Goal: Task Accomplishment & Management: Complete application form

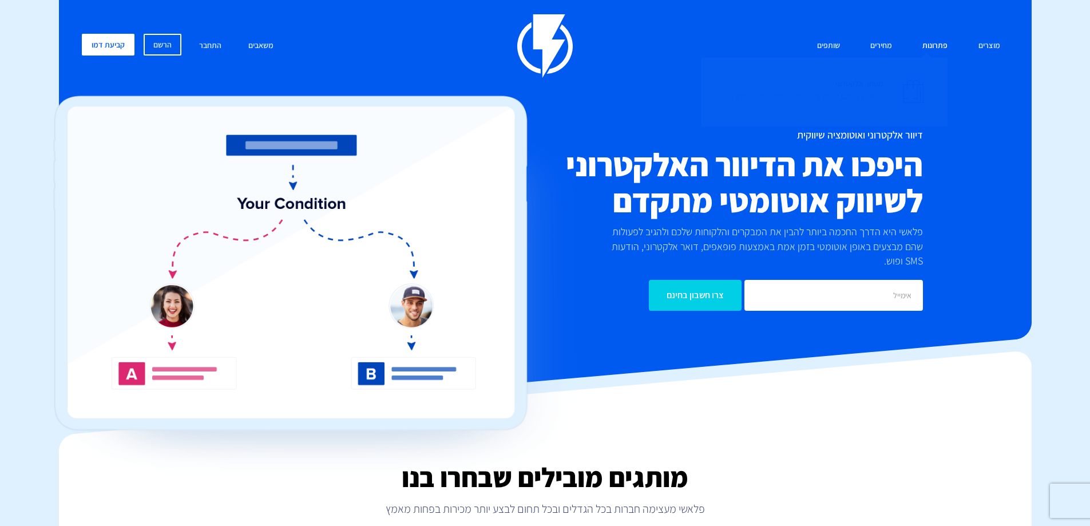
click at [927, 48] on link "פתרונות" at bounding box center [935, 46] width 42 height 25
drag, startPoint x: 902, startPoint y: 236, endPoint x: 686, endPoint y: 236, distance: 215.8
click at [686, 236] on p "פלאשי היא הדרך החכמה ביותר להבין את המבקרים והלקוחות שלכם ולהגיב לפעולות שהם מב…" at bounding box center [757, 246] width 331 height 44
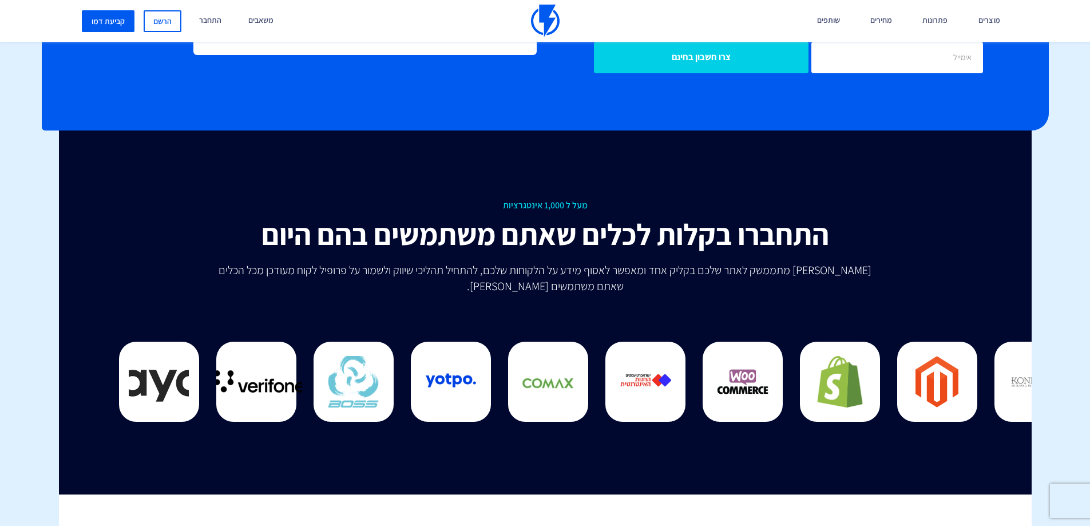
scroll to position [2858, 0]
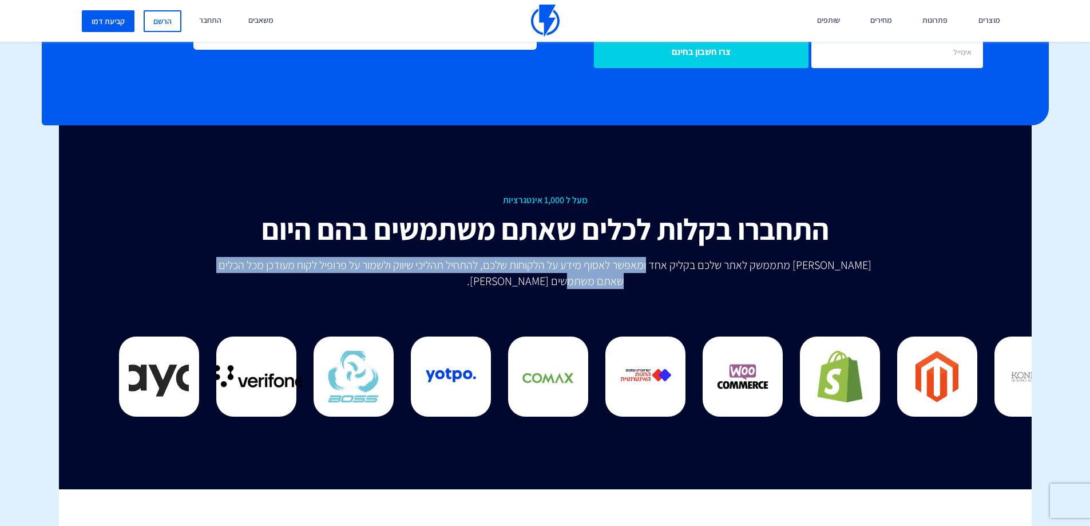
drag, startPoint x: 647, startPoint y: 255, endPoint x: 368, endPoint y: 260, distance: 280.0
click at [368, 260] on p "[PERSON_NAME] מתממשק לאתר שלכם בקליק אחד ומאפשר לאסוף מידע על הלקוחות שלכם, להת…" at bounding box center [545, 273] width 669 height 32
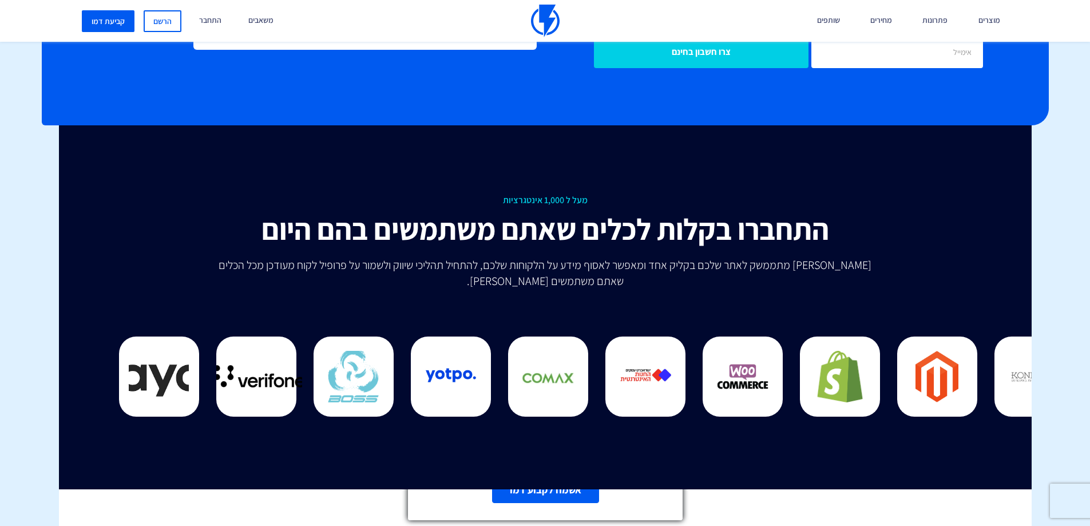
drag, startPoint x: 481, startPoint y: 255, endPoint x: 446, endPoint y: 254, distance: 35.5
click at [563, 495] on link "אשמח לקבוע דמו" at bounding box center [545, 490] width 107 height 26
click at [672, 384] on line at bounding box center [672, 383] width 8 height 8
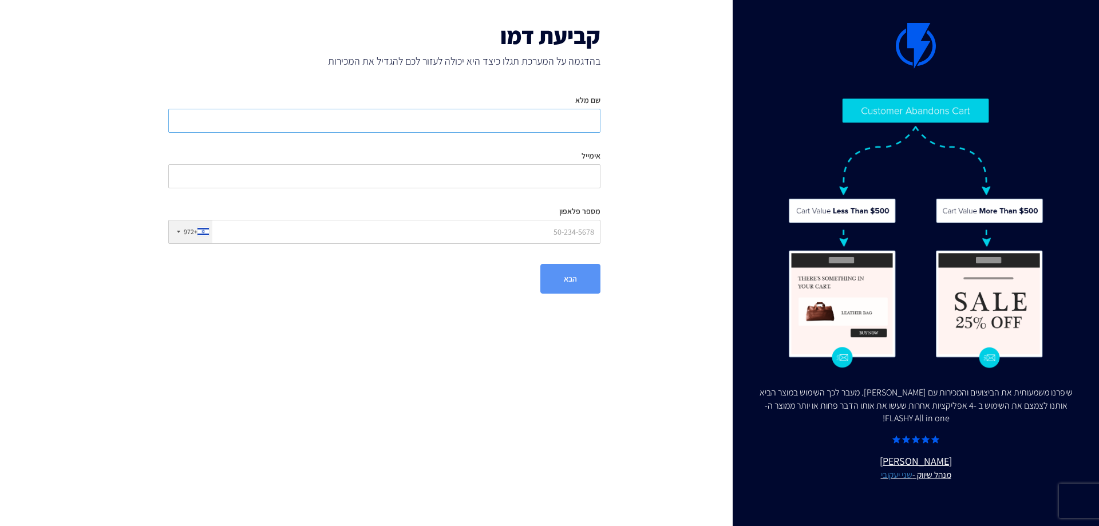
click at [543, 121] on input "שם מלא" at bounding box center [384, 121] width 432 height 24
type input "h"
type input "יואב קררי"
click at [556, 170] on input "אימייל" at bounding box center [384, 176] width 432 height 24
drag, startPoint x: 556, startPoint y: 171, endPoint x: 630, endPoint y: 174, distance: 74.5
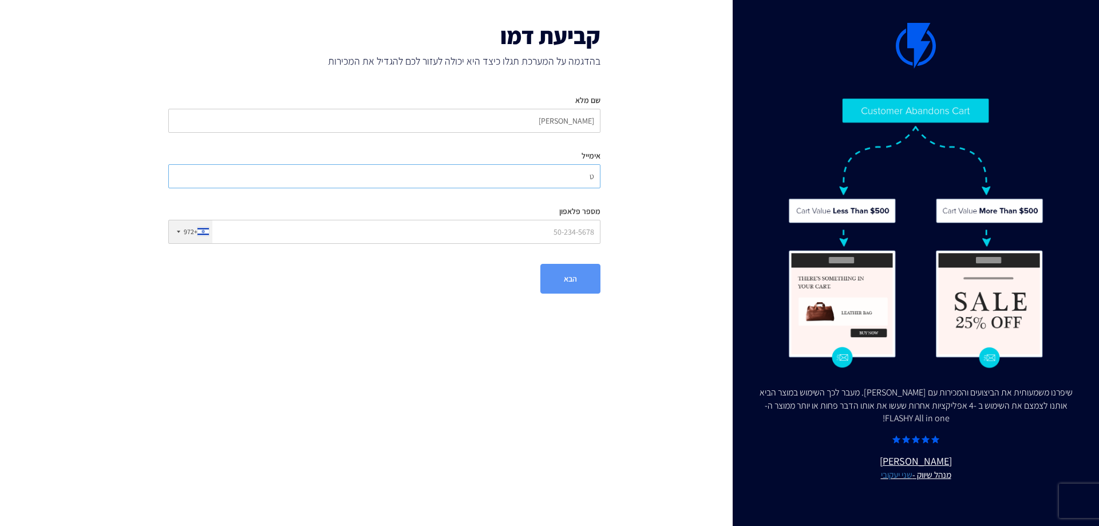
click at [630, 174] on div "קביעת דמו בהדגמה על המערכת תגלו כיצד היא יכולה לעזור לכם להגדיל את המכירות שם מ…" at bounding box center [384, 158] width 495 height 317
type input "yoav@pitron10.com"
click at [559, 232] on input "מספר פלאפון" at bounding box center [384, 232] width 432 height 24
type input "526661721"
click at [559, 280] on button "הבא" at bounding box center [570, 279] width 60 height 30
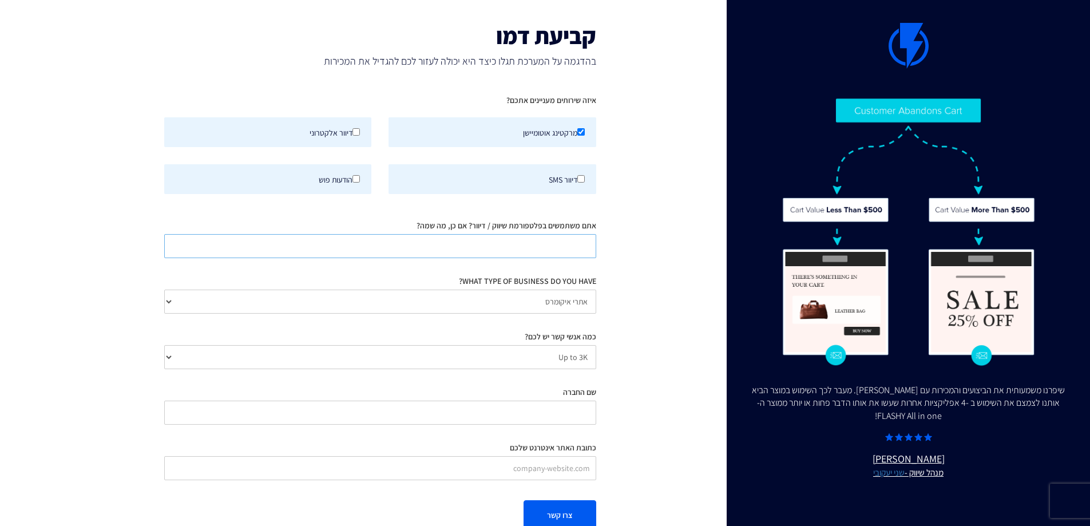
click at [548, 242] on input "אתם משתמשים בפלטפורמת שיווק / דיוור? אם כן, מה שמה?" at bounding box center [380, 246] width 432 height 24
type input "k"
type input "לא"
click at [540, 302] on select "אתרי איקומרס Agency / Freelancer SaaS Other" at bounding box center [380, 302] width 432 height 24
select select "Agency/Freelancer"
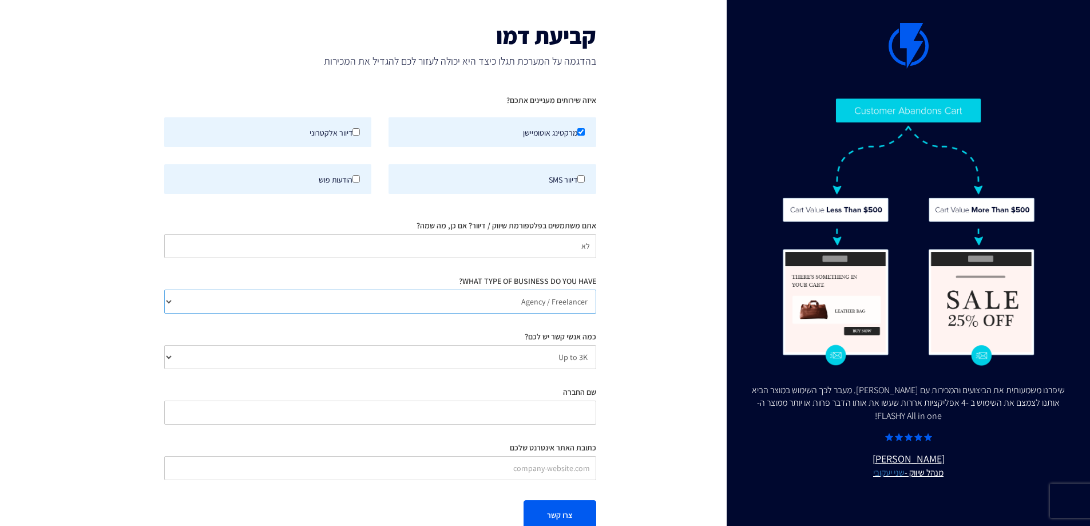
click at [164, 290] on select "אתרי איקומרס Agency / Freelancer SaaS Other" at bounding box center [380, 302] width 432 height 24
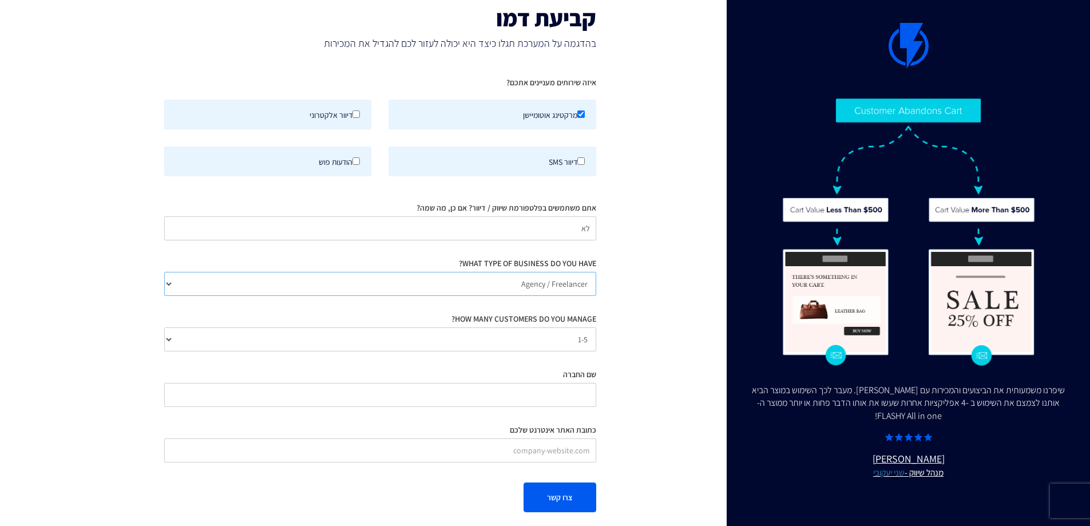
scroll to position [27, 0]
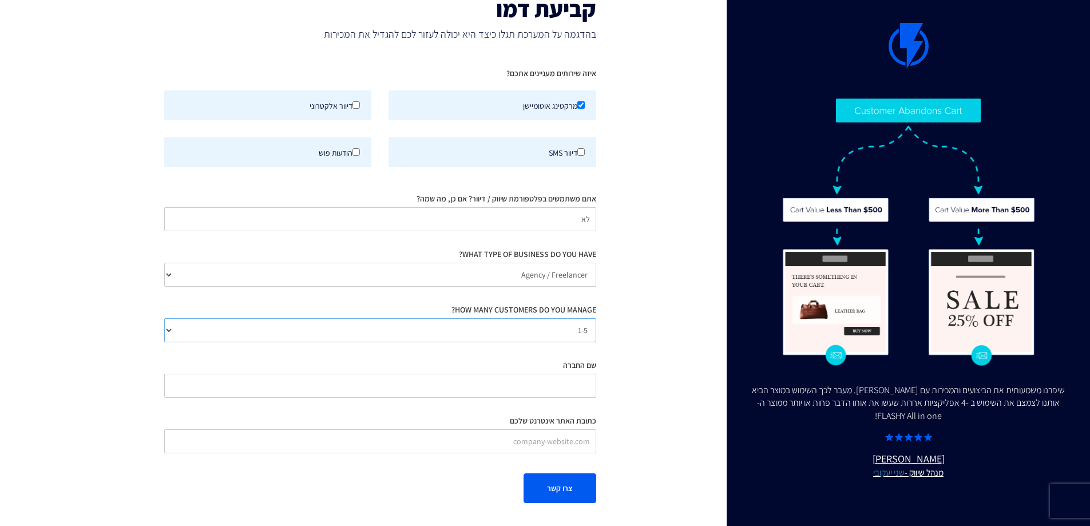
click at [406, 333] on select "1-5 5-10 10-20 20+" at bounding box center [380, 330] width 432 height 24
select select "number:20"
click at [164, 318] on select "1-5 5-10 10-20 20+" at bounding box center [380, 330] width 432 height 24
click at [546, 388] on input "שם החברה" at bounding box center [380, 386] width 432 height 24
type input "פתרונות מעשיים"
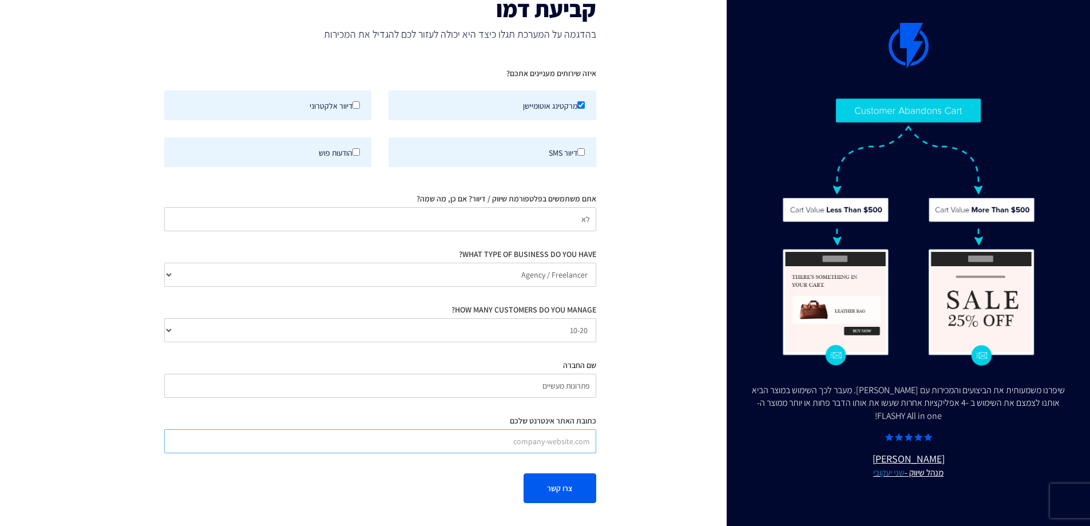
click at [556, 443] on input "כתובת האתר אינטרנט שלכם" at bounding box center [380, 441] width 432 height 24
type input "www.pitron10.com"
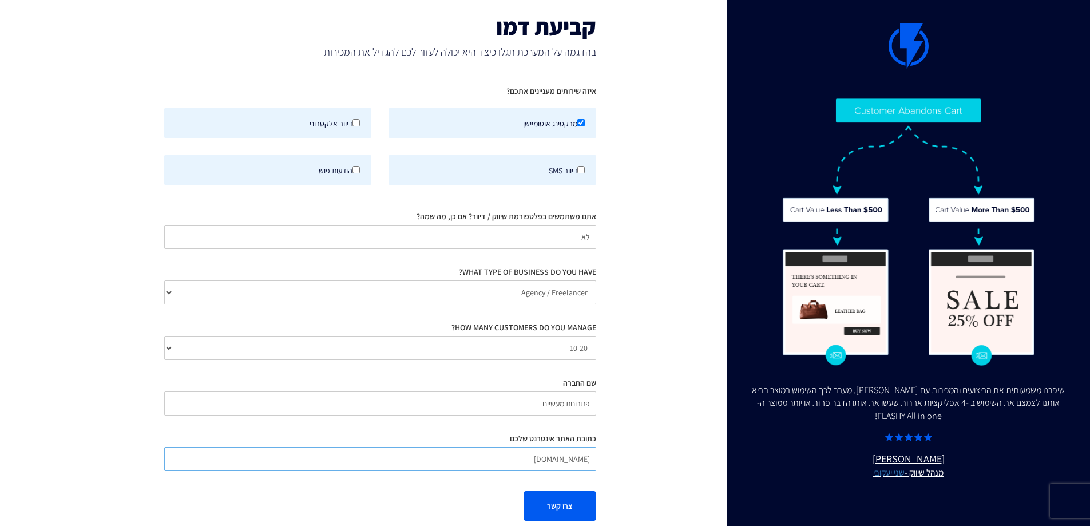
scroll to position [0, 0]
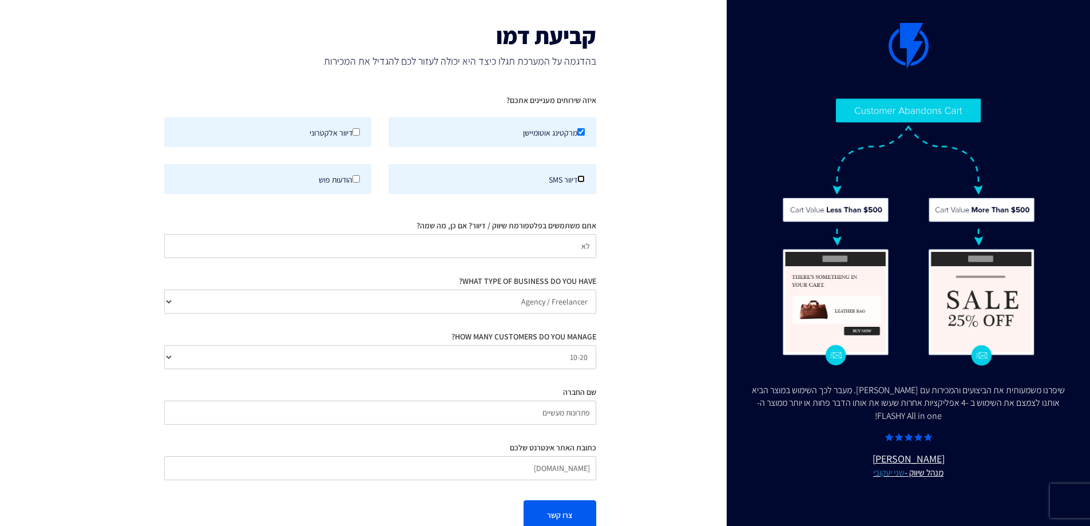
click at [582, 179] on input "דיוור SMS" at bounding box center [581, 178] width 7 height 7
checkbox input "true"
click at [355, 132] on input "דיוור אלקטרוני" at bounding box center [356, 131] width 7 height 7
checkbox input "true"
click at [357, 175] on input "הודעות פוש" at bounding box center [356, 178] width 7 height 7
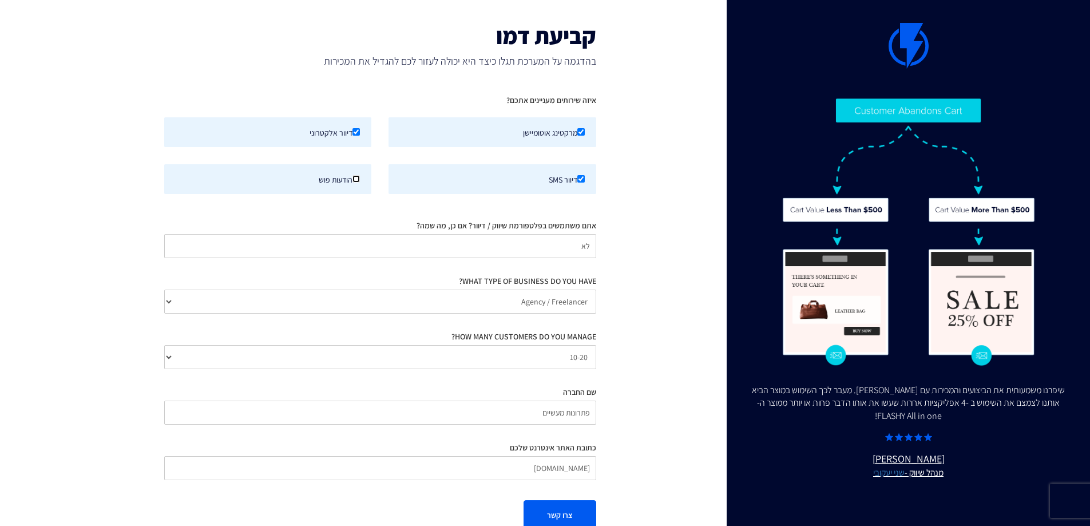
checkbox input "true"
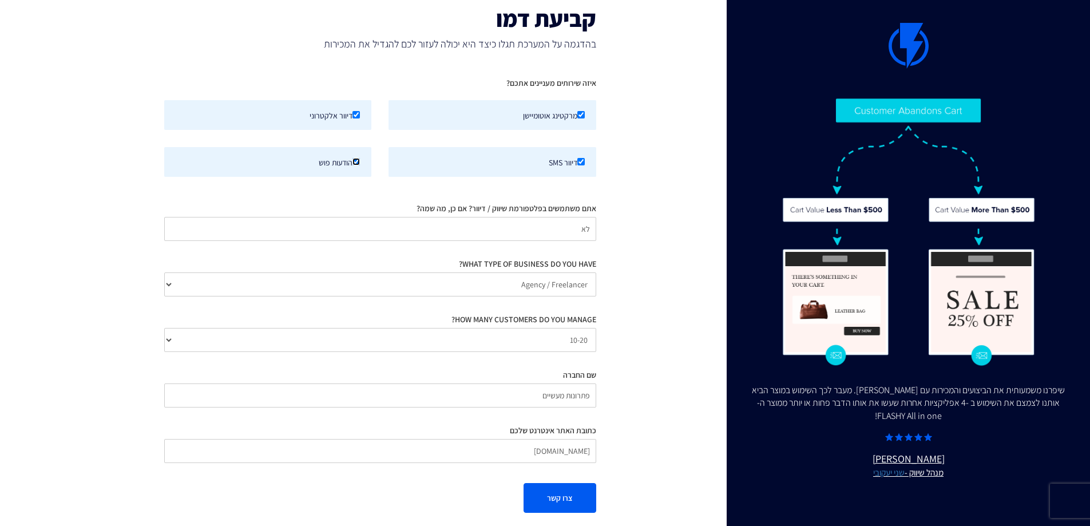
scroll to position [27, 0]
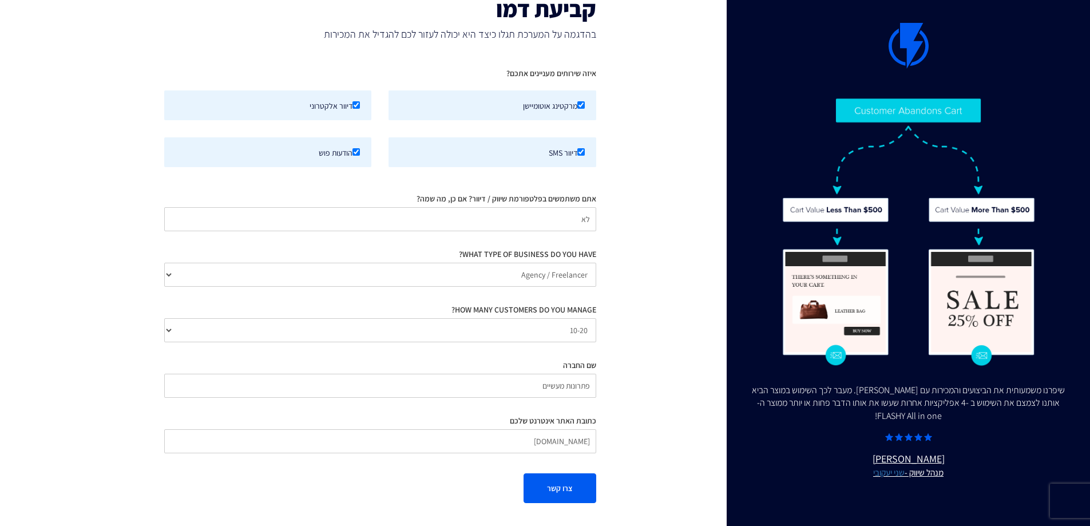
click at [564, 494] on button "צרו קשר" at bounding box center [560, 488] width 73 height 30
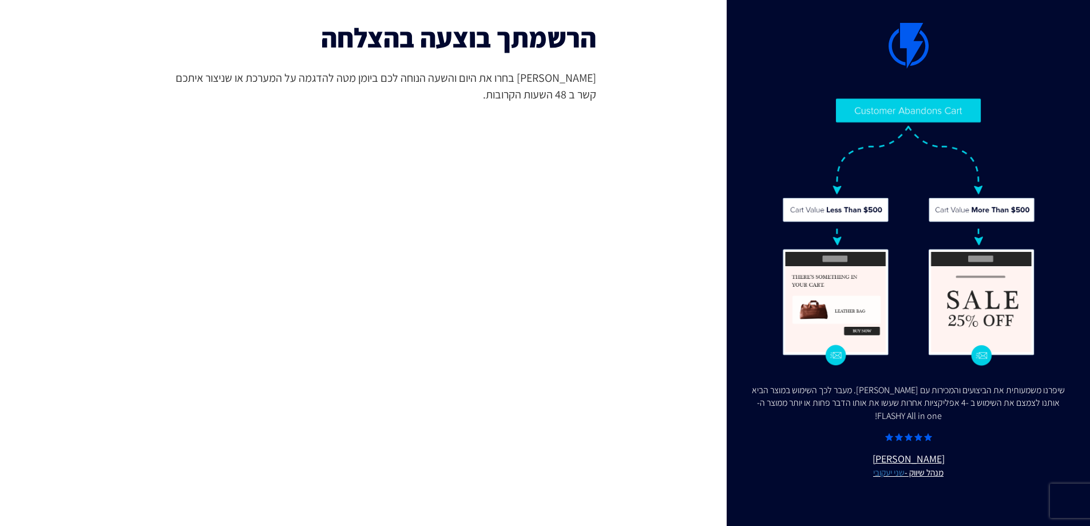
scroll to position [0, 0]
